Goal: Navigation & Orientation: Find specific page/section

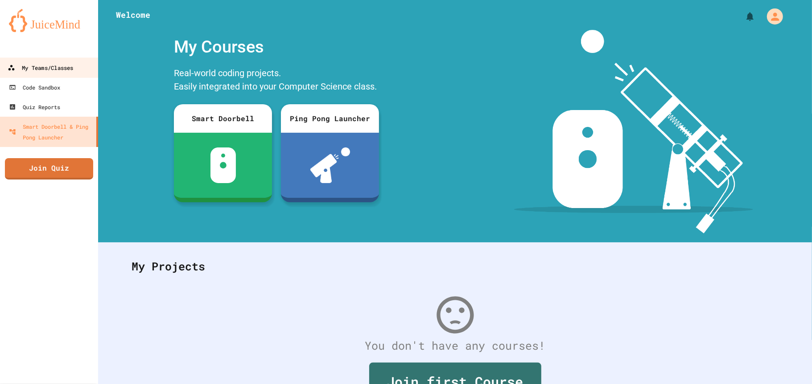
click at [49, 66] on div "My Teams/Classes" at bounding box center [41, 67] width 66 height 11
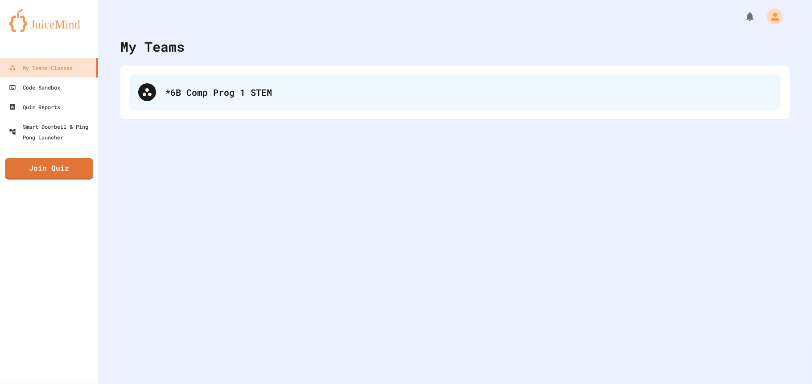
click at [201, 93] on div "*6B Comp Prog 1 STEM" at bounding box center [468, 92] width 607 height 13
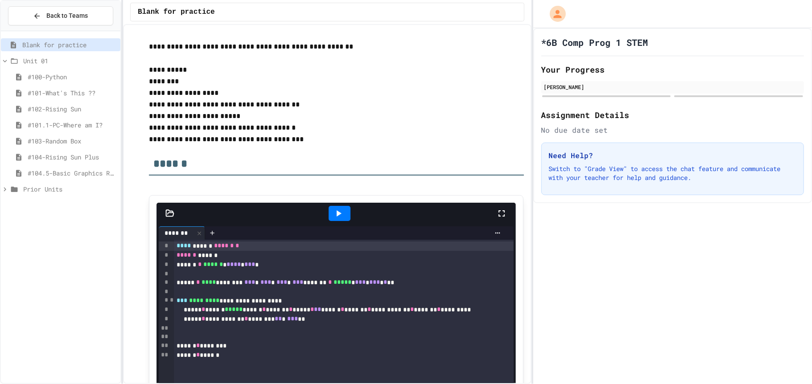
scroll to position [68, 0]
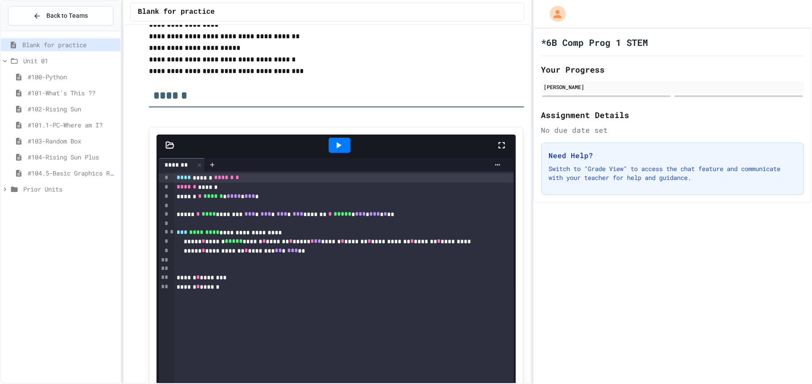
click at [55, 172] on span "#104.5-Basic Graphics Review" at bounding box center [72, 172] width 89 height 9
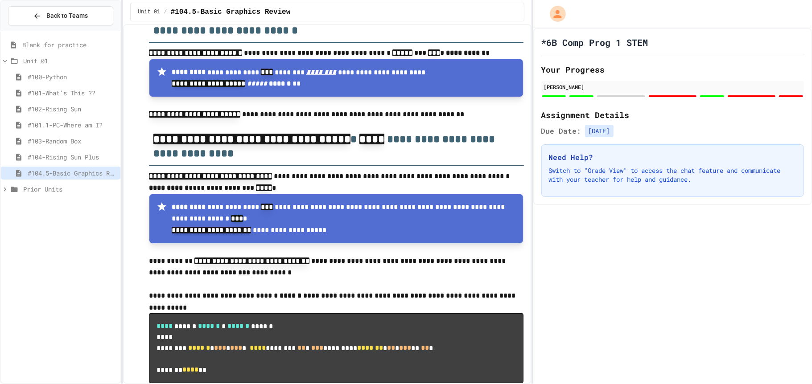
scroll to position [4959, 0]
